Goal: Information Seeking & Learning: Find specific fact

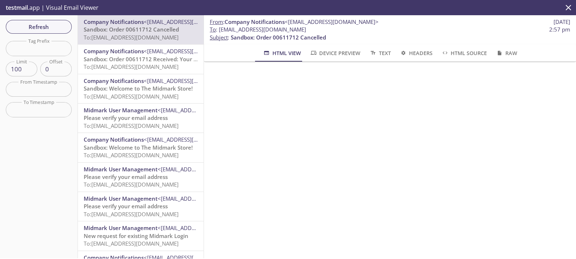
scroll to position [166, 0]
click at [45, 25] on span "Refresh" at bounding box center [39, 26] width 54 height 9
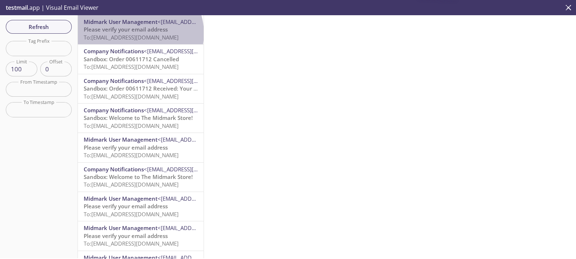
click at [140, 34] on span "To: [EMAIL_ADDRESS][DOMAIN_NAME]" at bounding box center [131, 37] width 95 height 7
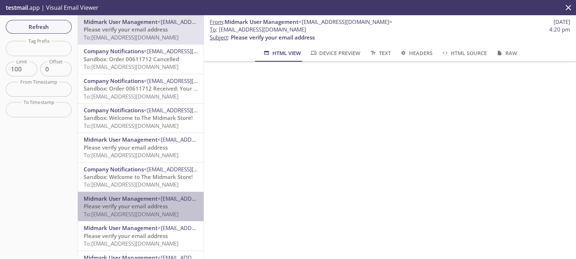
click at [162, 221] on div "Midmark User Management <[EMAIL_ADDRESS][DOMAIN_NAME]> Please verify your email…" at bounding box center [141, 206] width 126 height 29
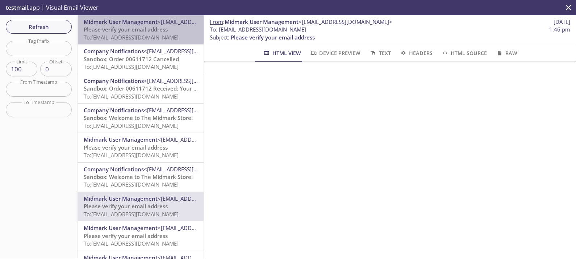
click at [147, 32] on span "Please verify your email address" at bounding box center [126, 29] width 84 height 7
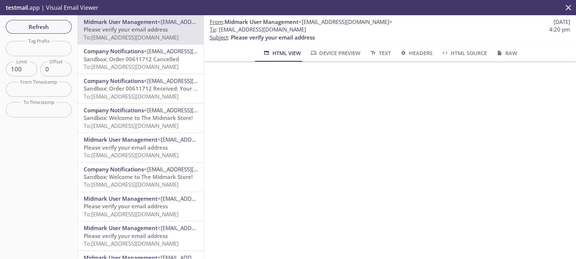
drag, startPoint x: 314, startPoint y: 29, endPoint x: 220, endPoint y: 28, distance: 93.2
click at [220, 28] on span "To : [EMAIL_ADDRESS][DOMAIN_NAME] 4:20 pm" at bounding box center [390, 30] width 361 height 8
copy span "[EMAIL_ADDRESS][DOMAIN_NAME]"
click at [354, 31] on span "To : [EMAIL_ADDRESS][DOMAIN_NAME] 4:20 pm" at bounding box center [390, 30] width 361 height 8
click at [47, 21] on button "Refresh" at bounding box center [39, 27] width 66 height 14
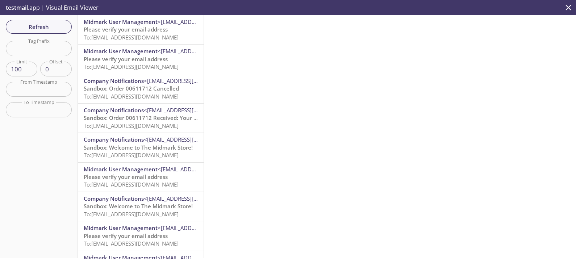
click at [152, 37] on span "To: [EMAIL_ADDRESS][DOMAIN_NAME]" at bounding box center [131, 37] width 95 height 7
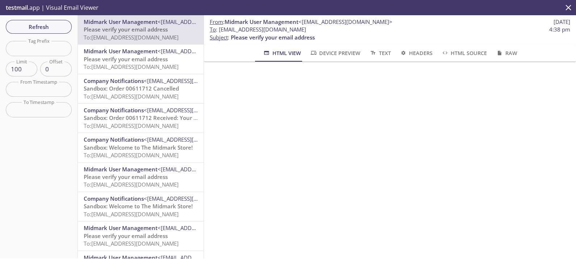
drag, startPoint x: 326, startPoint y: 30, endPoint x: 219, endPoint y: 29, distance: 106.6
click at [219, 29] on span "To : [EMAIL_ADDRESS][DOMAIN_NAME] 4:38 pm" at bounding box center [390, 30] width 361 height 8
copy span "[EMAIL_ADDRESS][DOMAIN_NAME]"
click at [469, 30] on span "To : [EMAIL_ADDRESS][DOMAIN_NAME] 4:38 pm" at bounding box center [390, 30] width 361 height 8
drag, startPoint x: 335, startPoint y: 30, endPoint x: 220, endPoint y: 32, distance: 115.7
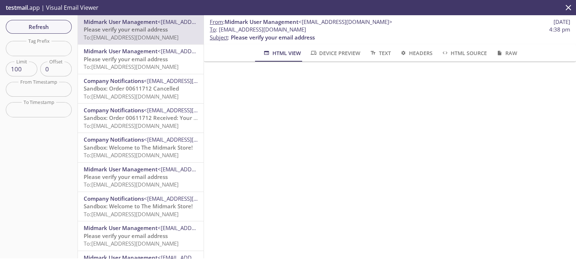
click at [220, 32] on span "To : [EMAIL_ADDRESS][DOMAIN_NAME] 4:38 pm" at bounding box center [390, 30] width 361 height 8
copy span "[EMAIL_ADDRESS][DOMAIN_NAME]"
